Goal: Find specific page/section: Find specific page/section

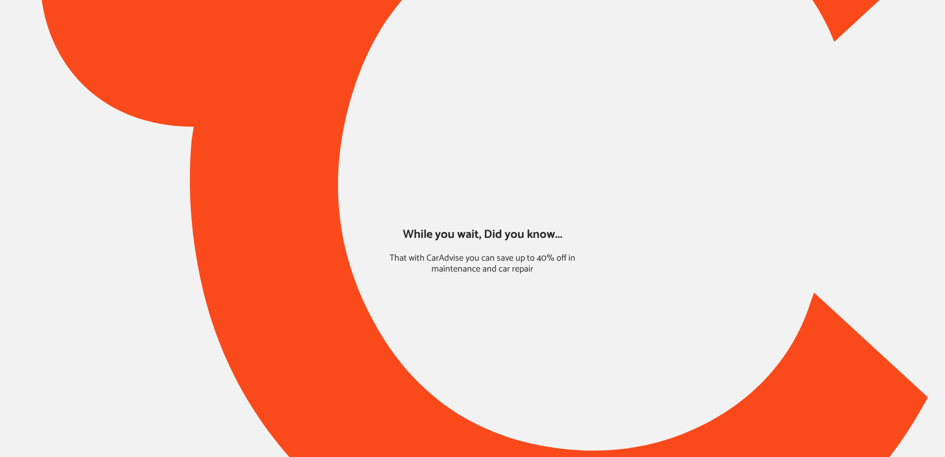
type input "*****"
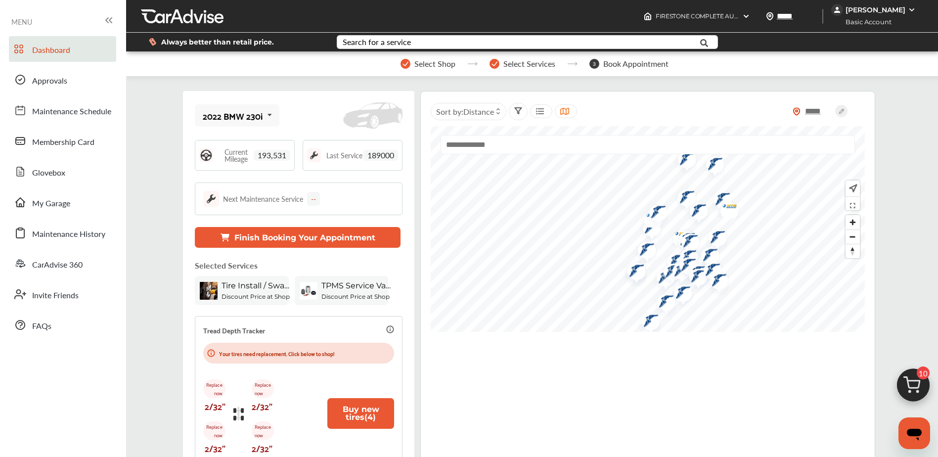
click at [277, 150] on span "193,531" at bounding box center [272, 155] width 37 height 11
click at [275, 155] on span "193,531" at bounding box center [272, 155] width 37 height 11
drag, startPoint x: 288, startPoint y: 155, endPoint x: 270, endPoint y: 152, distance: 18.5
click at [287, 155] on span "193,531" at bounding box center [272, 155] width 37 height 11
click at [270, 152] on span "193,531" at bounding box center [272, 155] width 37 height 11
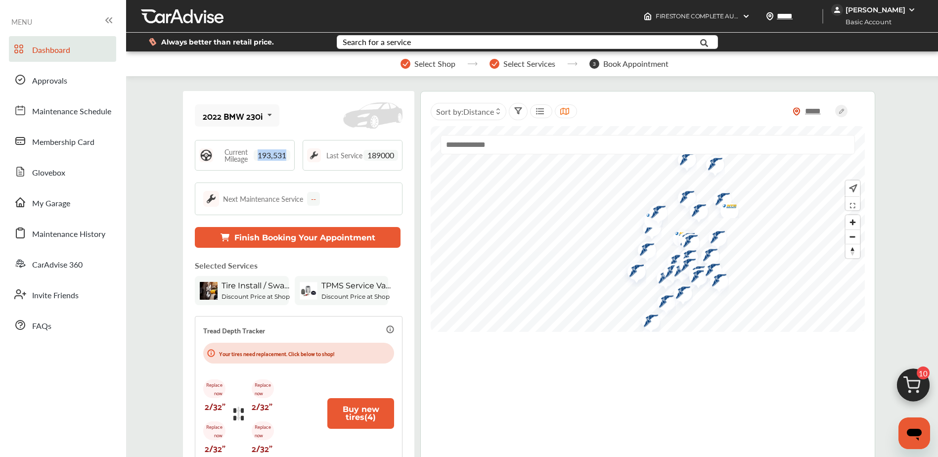
click at [270, 152] on span "193,531" at bounding box center [272, 155] width 37 height 11
drag, startPoint x: 270, startPoint y: 152, endPoint x: 264, endPoint y: 151, distance: 6.1
click at [264, 151] on span "193,531" at bounding box center [272, 155] width 37 height 11
drag, startPoint x: 257, startPoint y: 154, endPoint x: 291, endPoint y: 155, distance: 34.6
click at [291, 155] on div "Current Mileage 193,531" at bounding box center [245, 155] width 100 height 31
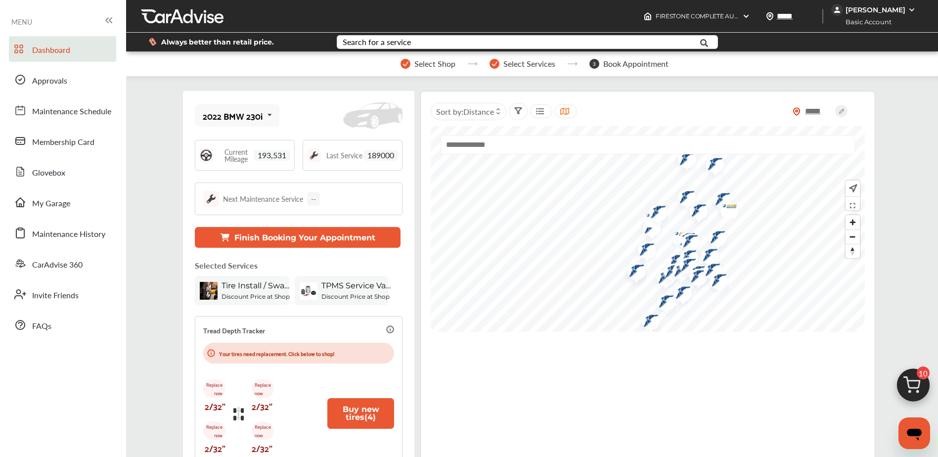
drag, startPoint x: 291, startPoint y: 155, endPoint x: 347, endPoint y: 164, distance: 56.7
click at [347, 164] on div "Last Service 189000" at bounding box center [353, 155] width 100 height 31
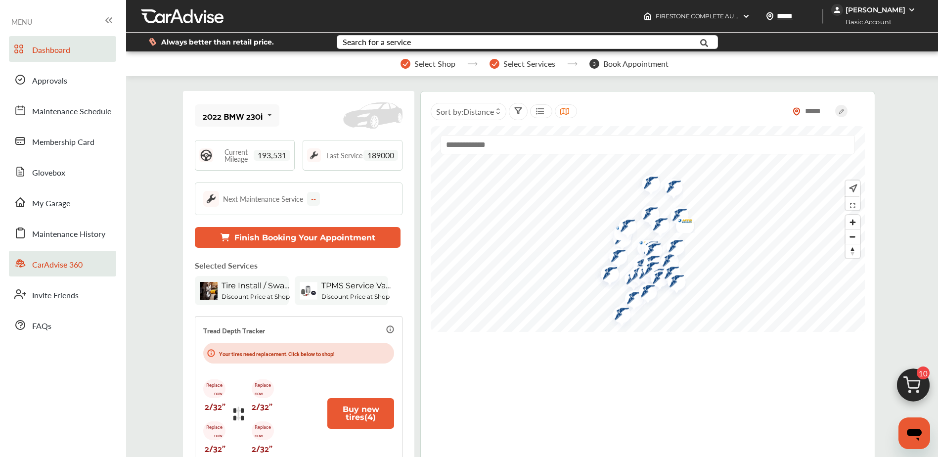
click at [53, 263] on span "CarAdvise 360" at bounding box center [57, 265] width 50 height 13
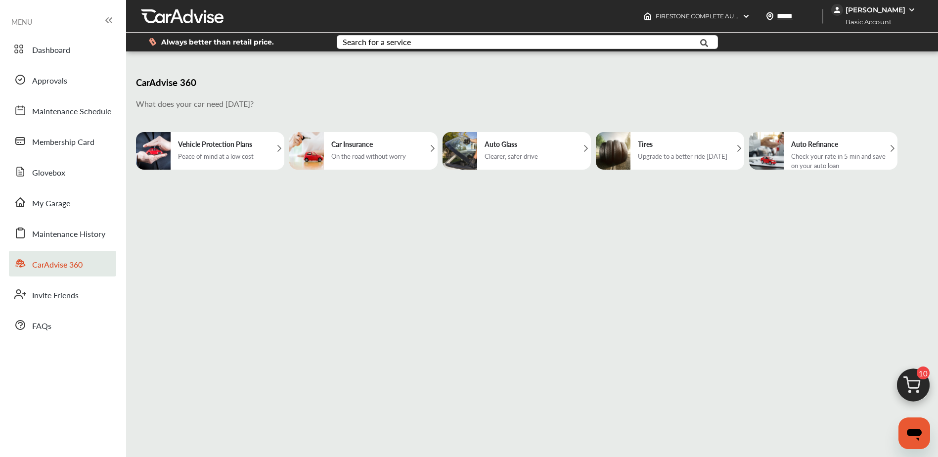
click at [679, 155] on div "Upgrade to a better ride [DATE]" at bounding box center [682, 155] width 89 height 9
